Goal: Book appointment/travel/reservation

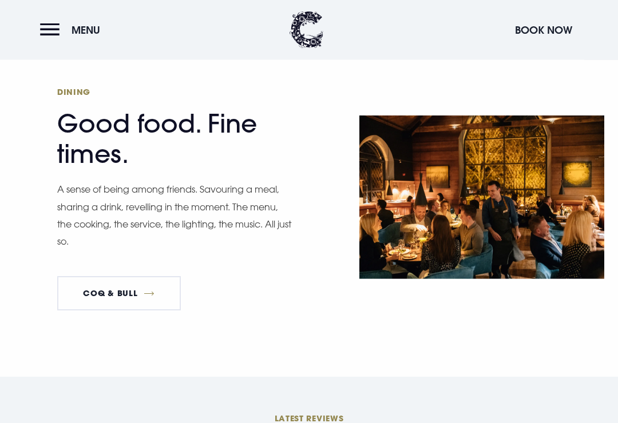
scroll to position [1601, 0]
click at [115, 305] on link "Coq & Bull" at bounding box center [119, 293] width 124 height 34
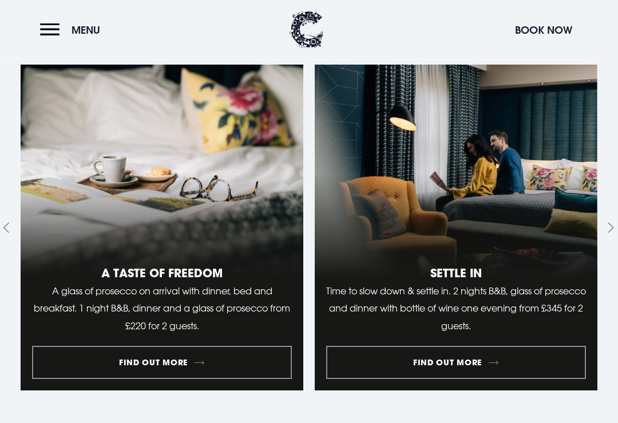
scroll to position [1171, 0]
click at [524, 370] on link "2 of 10" at bounding box center [456, 228] width 283 height 326
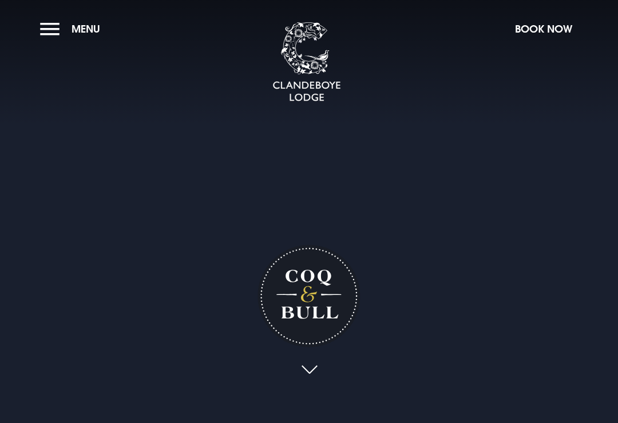
click at [58, 32] on button "Menu" at bounding box center [73, 29] width 66 height 25
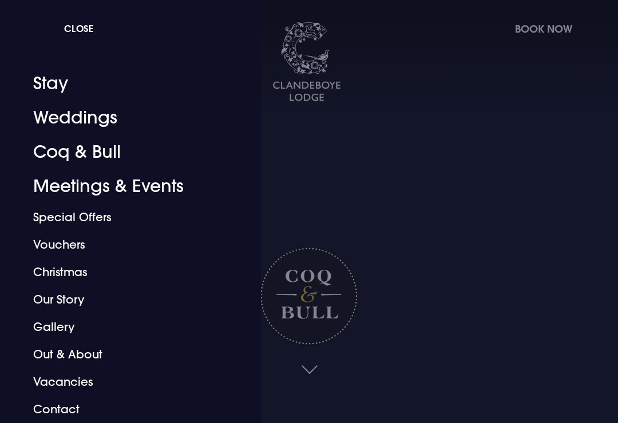
scroll to position [7, 0]
click at [373, 130] on div at bounding box center [309, 211] width 618 height 423
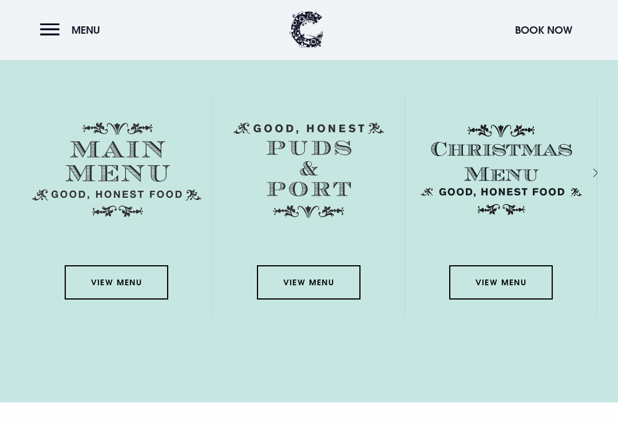
scroll to position [1604, 0]
click at [118, 289] on link "View Menu" at bounding box center [116, 282] width 103 height 34
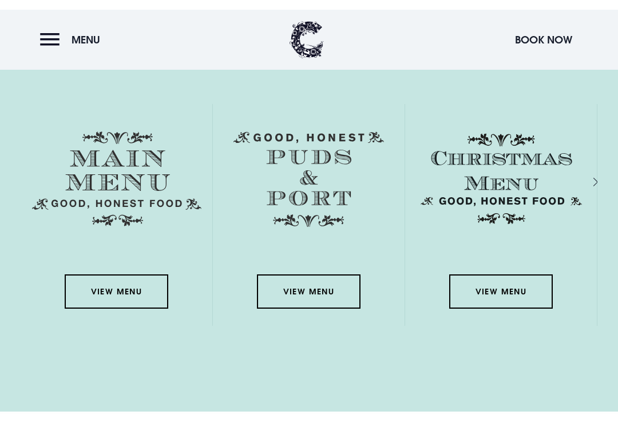
scroll to position [1604, 0]
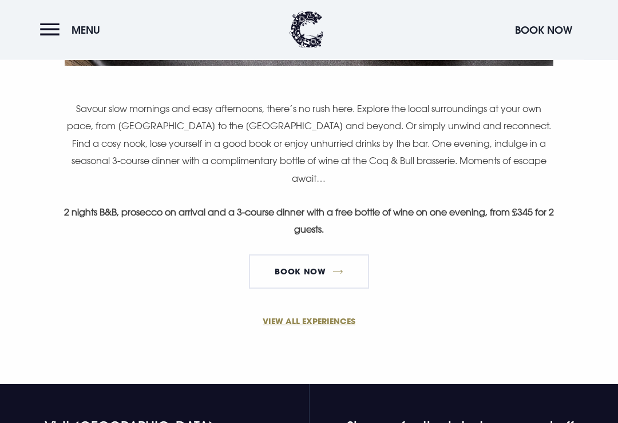
scroll to position [732, 0]
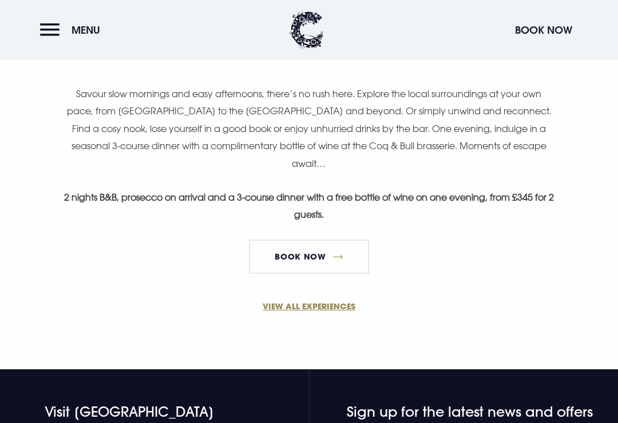
click at [330, 240] on link "BOOK NOW" at bounding box center [309, 257] width 120 height 34
